Goal: Transaction & Acquisition: Purchase product/service

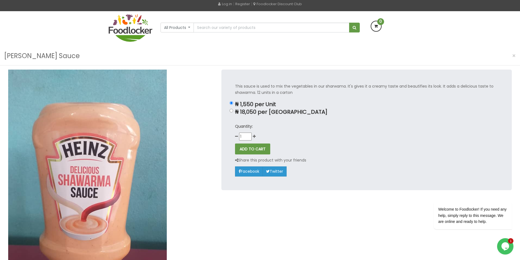
scroll to position [55, 0]
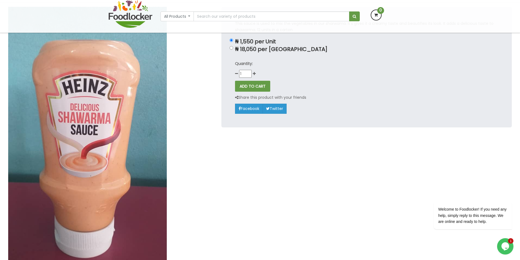
click at [135, 16] on img at bounding box center [131, 14] width 44 height 28
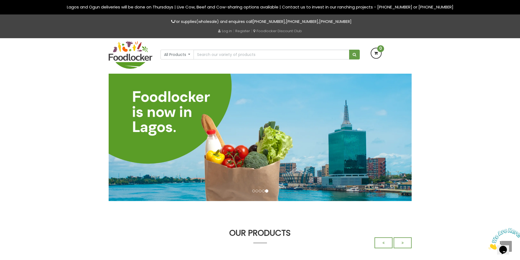
scroll to position [55, 0]
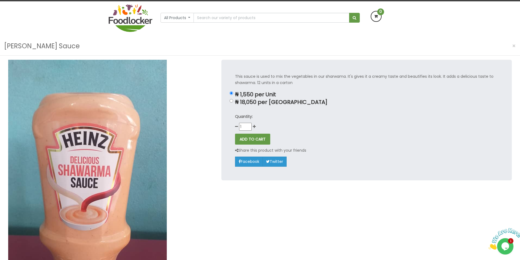
scroll to position [27, 0]
